Goal: Find contact information: Find contact information

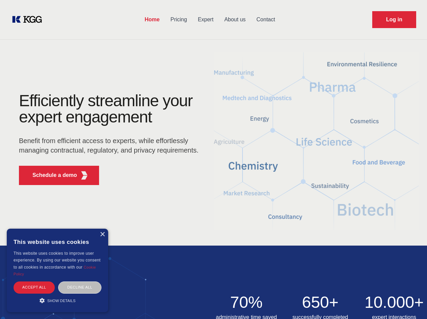
click at [213, 159] on div "Efficiently streamline your expert engagement Benefit from efficient access to …" at bounding box center [110, 142] width 205 height 98
click at [51, 175] on p "Schedule a demo" at bounding box center [54, 175] width 45 height 8
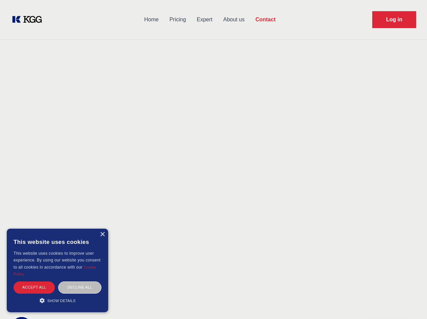
click at [102, 234] on div "× This website uses cookies This website uses cookies to improve user experienc…" at bounding box center [57, 269] width 101 height 83
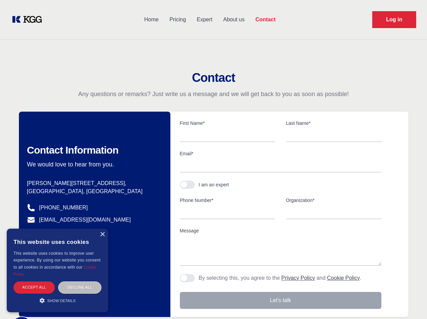
click at [34, 287] on div "Accept all" at bounding box center [34, 287] width 41 height 12
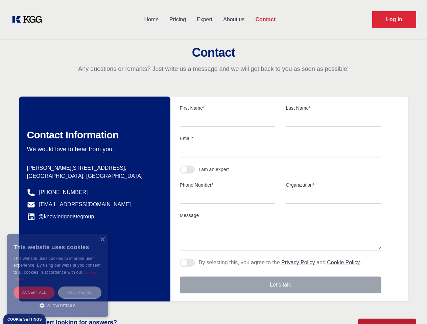
click at [80, 287] on div "Decline all" at bounding box center [79, 293] width 43 height 12
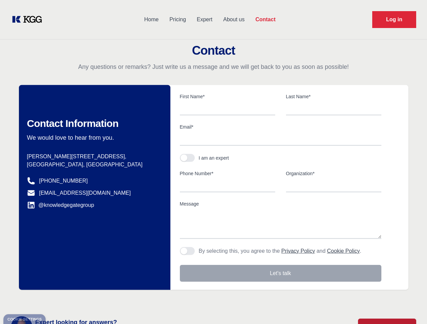
click at [57, 300] on main "Contact Any questions or remarks? Just write us a message and we will get back …" at bounding box center [213, 176] width 427 height 352
